Goal: Communication & Community: Answer question/provide support

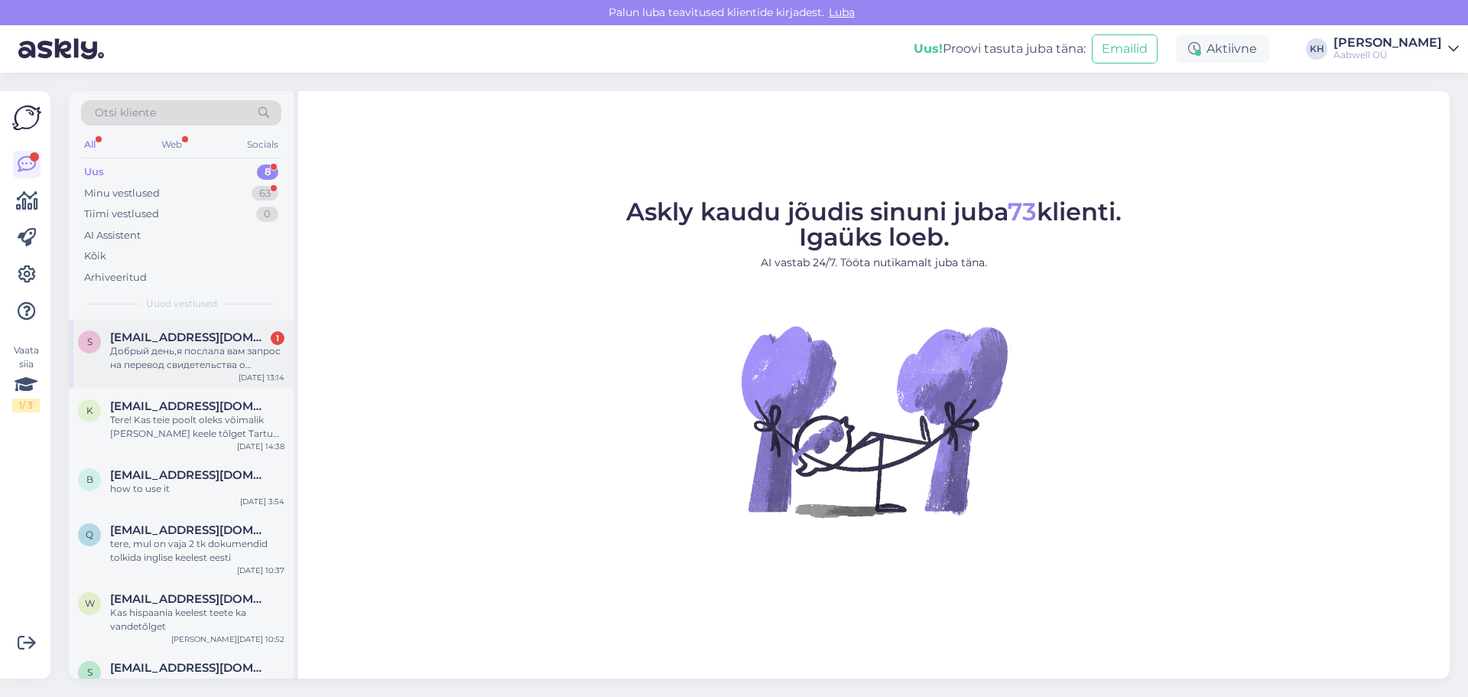
click at [142, 328] on div "s [EMAIL_ADDRESS][DOMAIN_NAME] 1 Добрый день,я послала вам запрос на перевод св…" at bounding box center [181, 354] width 225 height 69
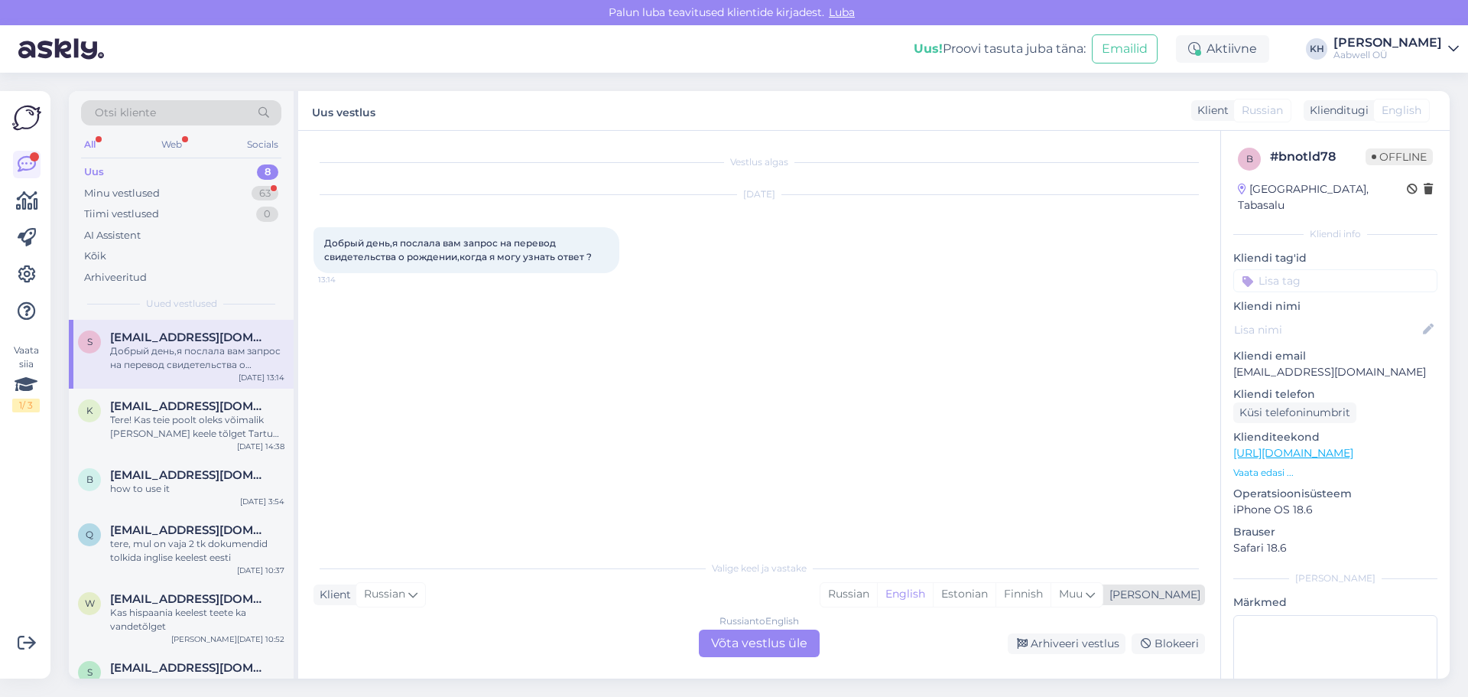
click at [1188, 593] on div "[PERSON_NAME]" at bounding box center [1151, 595] width 97 height 16
click at [996, 596] on div "Estonian" at bounding box center [964, 594] width 63 height 23
click at [877, 600] on div "Russian" at bounding box center [849, 594] width 57 height 23
click at [996, 597] on div "Estonian" at bounding box center [964, 594] width 63 height 23
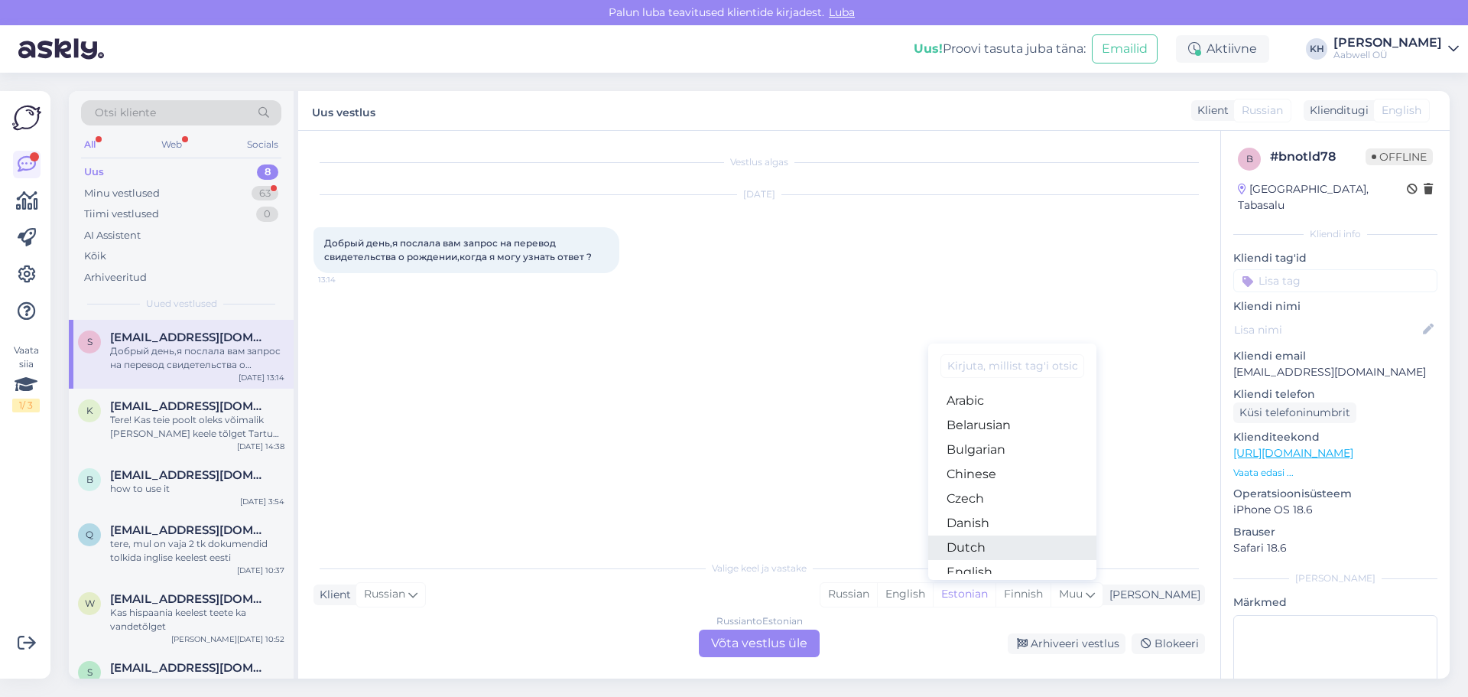
scroll to position [76, 0]
click at [1014, 523] on link "Estonian" at bounding box center [1012, 520] width 168 height 24
click at [776, 647] on div "Russian to Estonian Võta vestlus üle" at bounding box center [759, 643] width 121 height 28
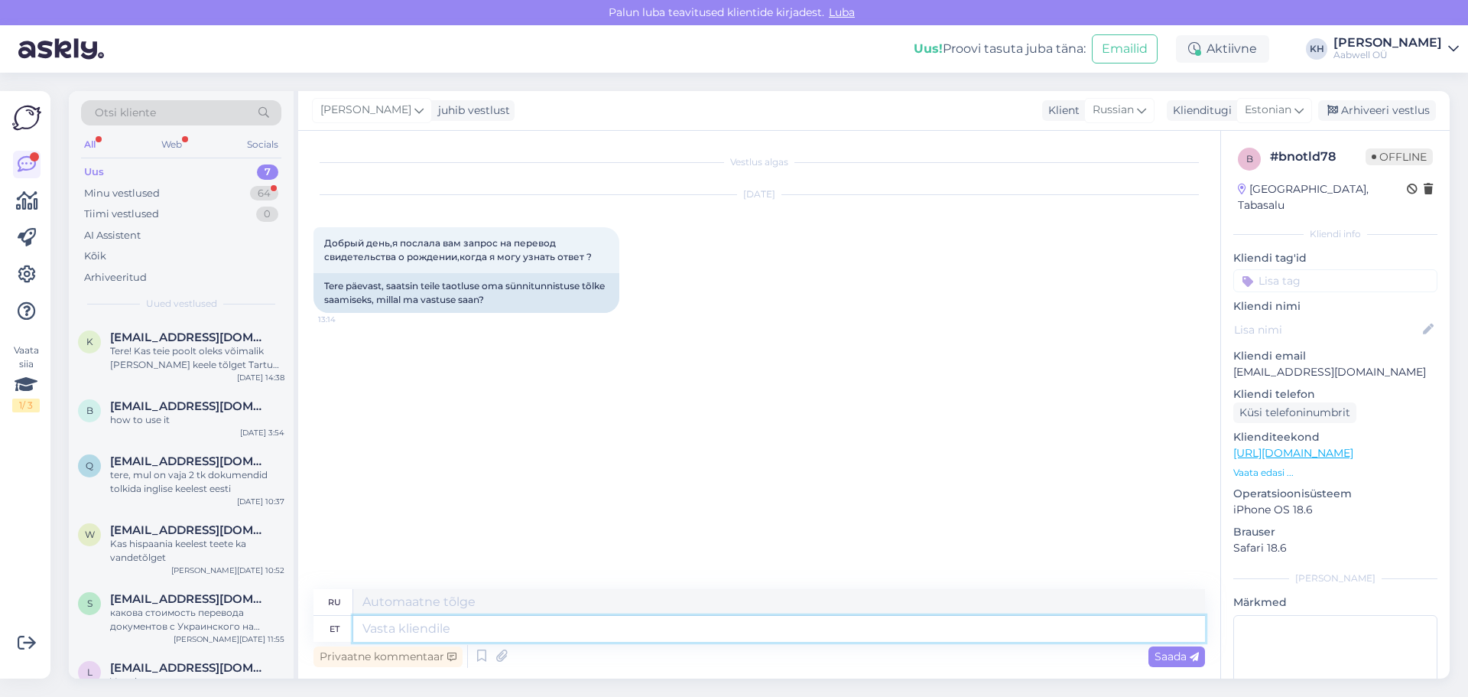
click at [378, 632] on textarea at bounding box center [779, 629] width 852 height 26
paste textarea "[PERSON_NAME] päringu eest. Kirjutame e-posti teel [GEOGRAPHIC_DATA] :)"
type textarea "[PERSON_NAME] päringu eest. Kirjutame e-posti teel [GEOGRAPHIC_DATA] :)"
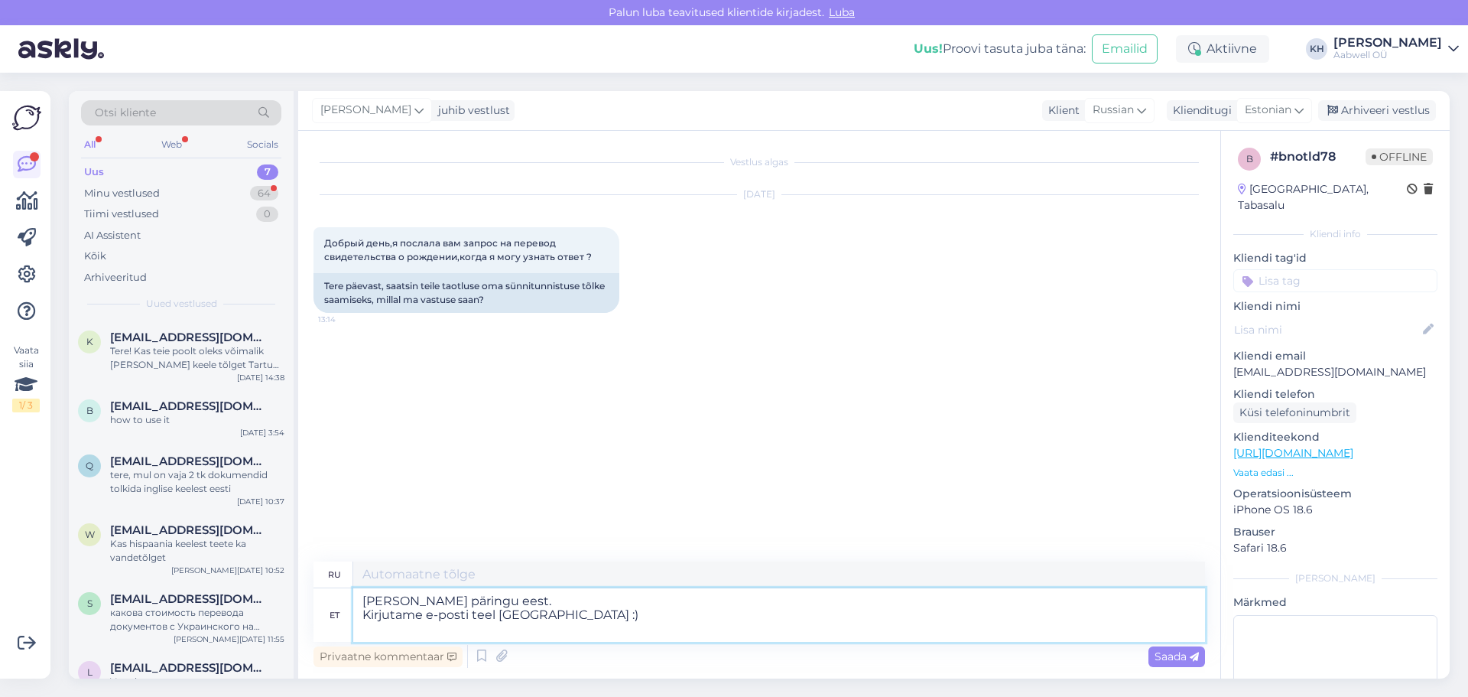
type textarea "Здравствуйте Спасибо за ваш запрос. Мы напишем вам по электронной почте :)"
type textarea "[PERSON_NAME] päringu eest. Kirjutame e-posti teel [GEOGRAPHIC_DATA] :)"
drag, startPoint x: 1171, startPoint y: 654, endPoint x: 1115, endPoint y: 631, distance: 60.4
click at [1170, 655] on span "Saada" at bounding box center [1177, 656] width 44 height 14
